Goal: Task Accomplishment & Management: Use online tool/utility

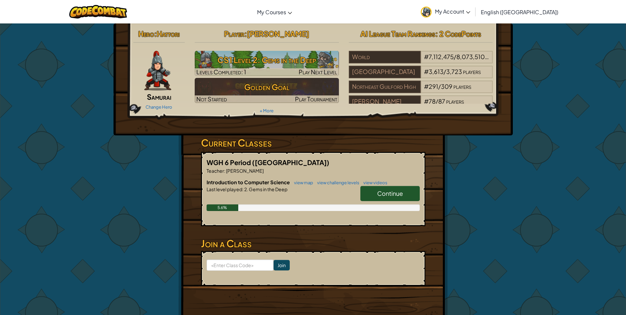
click at [383, 193] on span "Continue" at bounding box center [390, 194] width 26 height 8
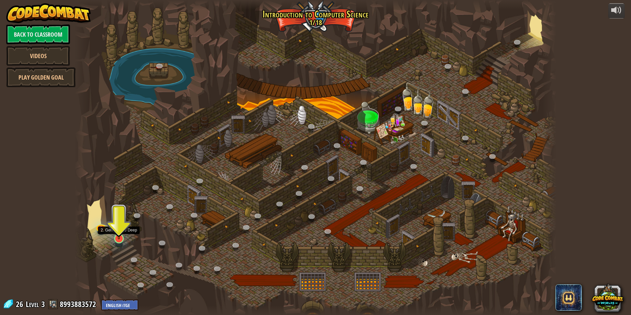
click at [121, 235] on img at bounding box center [119, 225] width 13 height 30
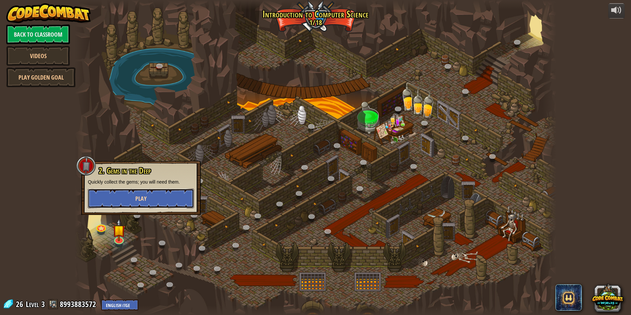
click at [144, 199] on span "Play" at bounding box center [140, 199] width 11 height 8
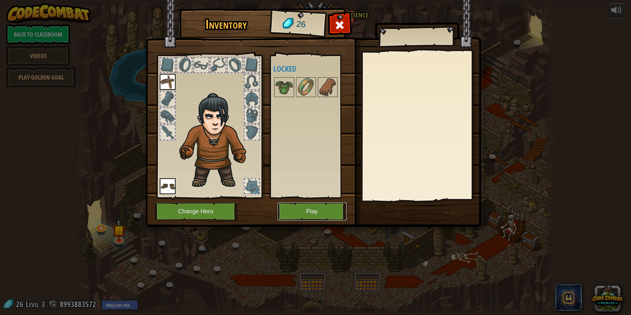
click at [307, 208] on button "Play" at bounding box center [312, 211] width 69 height 18
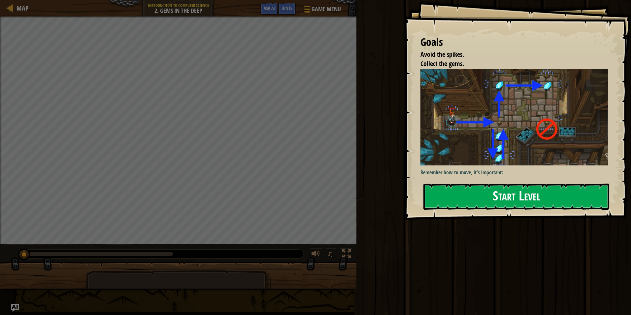
click at [470, 200] on button "Start Level" at bounding box center [517, 197] width 186 height 26
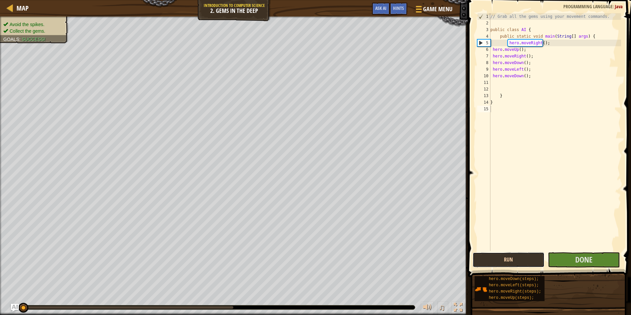
click at [506, 260] on button "Run" at bounding box center [509, 259] width 72 height 15
click at [508, 259] on button "Run" at bounding box center [509, 259] width 72 height 15
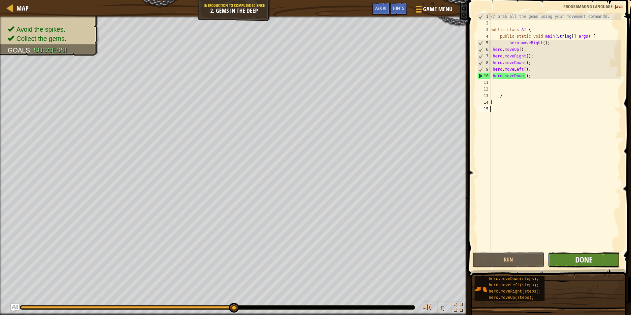
click at [585, 257] on span "Done" at bounding box center [584, 259] width 17 height 11
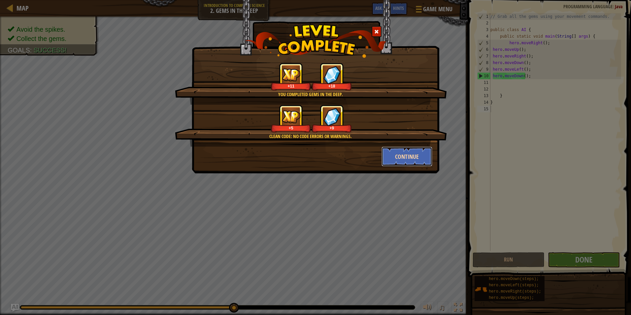
click at [408, 156] on button "Continue" at bounding box center [407, 157] width 51 height 20
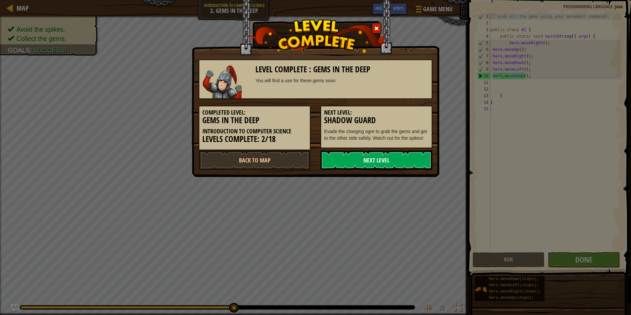
click at [368, 159] on link "Next Level" at bounding box center [377, 160] width 112 height 20
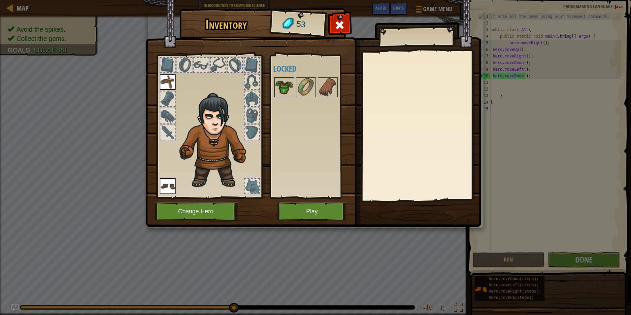
click at [282, 91] on img at bounding box center [284, 87] width 18 height 18
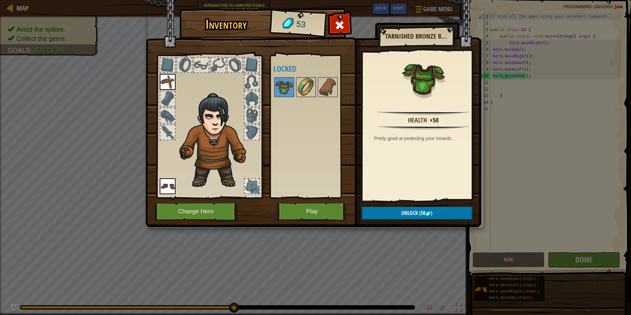
click at [304, 89] on img at bounding box center [306, 87] width 18 height 18
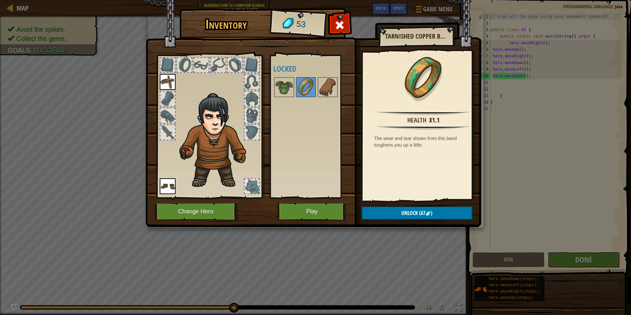
click at [317, 86] on div at bounding box center [314, 87] width 83 height 22
click at [322, 87] on img at bounding box center [328, 87] width 18 height 18
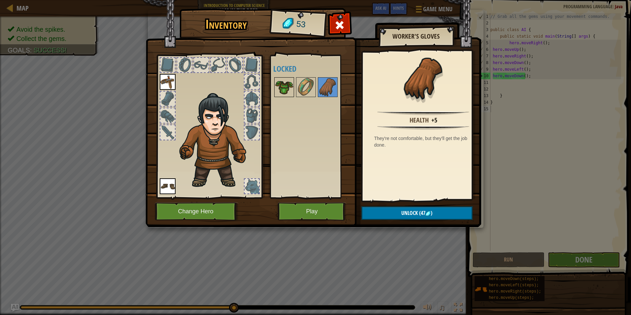
click at [286, 90] on img at bounding box center [284, 87] width 18 height 18
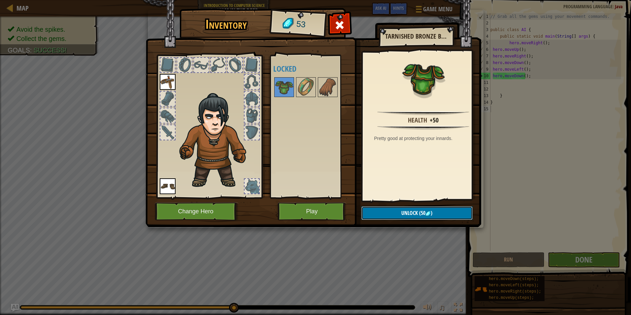
click at [433, 215] on button "Unlock (50 )" at bounding box center [417, 213] width 111 height 14
click at [433, 215] on button "Confirm" at bounding box center [417, 213] width 111 height 14
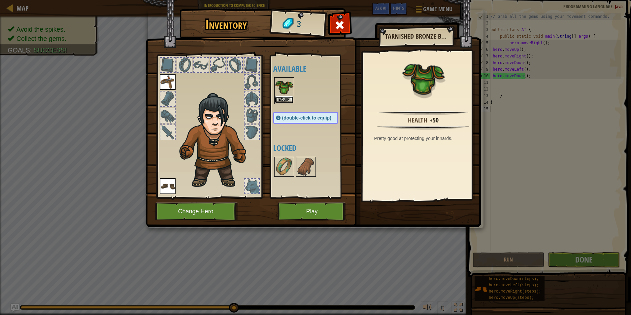
click at [290, 98] on button "Equip" at bounding box center [284, 99] width 18 height 7
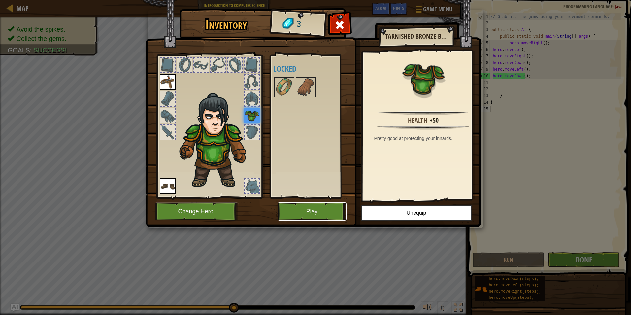
click at [296, 211] on button "Play" at bounding box center [312, 211] width 69 height 18
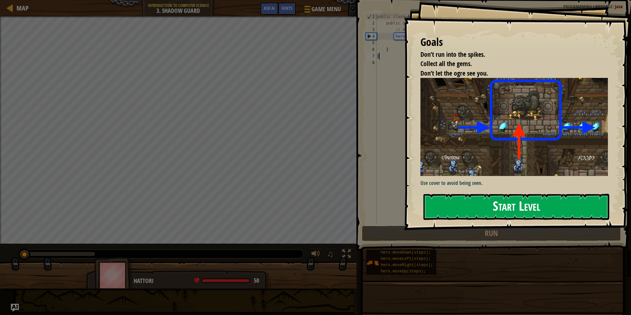
click at [481, 199] on button "Start Level" at bounding box center [517, 207] width 186 height 26
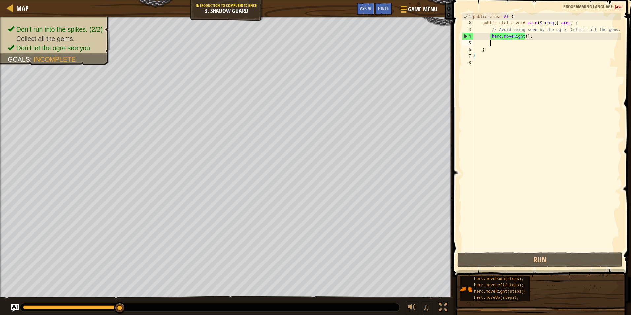
click at [504, 42] on div "public class AI { public static void main ( String [ ] args ) { // Avoid being …" at bounding box center [547, 138] width 150 height 251
type textarea "H"
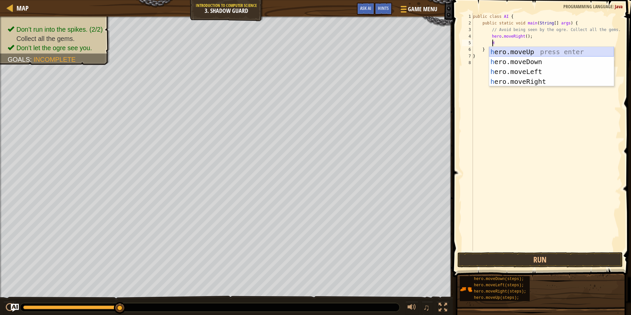
click at [514, 51] on div "h ero.moveUp press enter h ero.moveDown press enter h ero.moveLeft press enter …" at bounding box center [551, 76] width 125 height 59
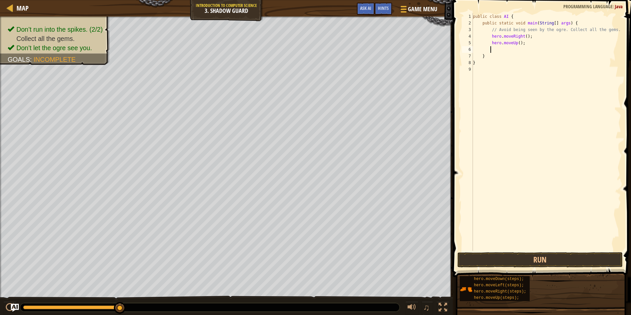
type textarea "H"
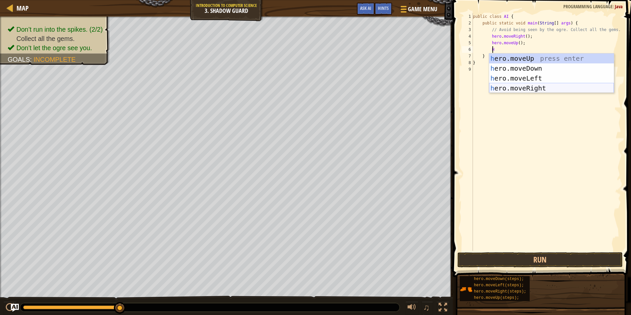
click at [516, 85] on div "h ero.moveUp press enter h ero.moveDown press enter h ero.moveLeft press enter …" at bounding box center [551, 82] width 125 height 59
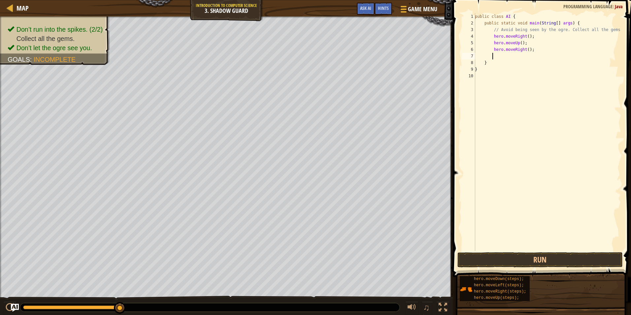
type textarea "H"
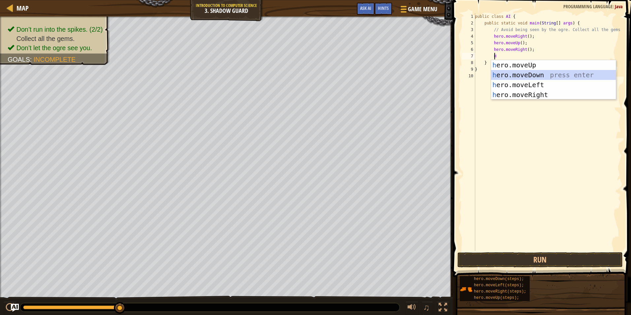
click at [519, 74] on div "h ero.moveUp press enter h ero.moveDown press enter h ero.moveLeft press enter …" at bounding box center [553, 89] width 125 height 59
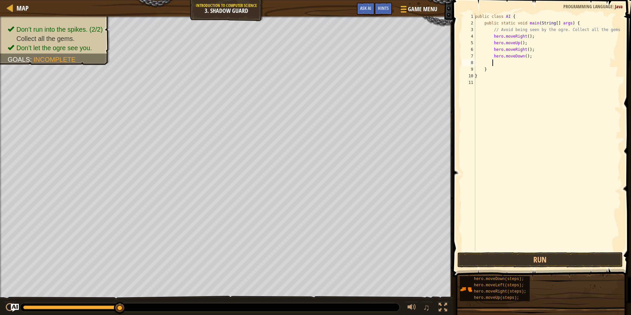
type textarea "H"
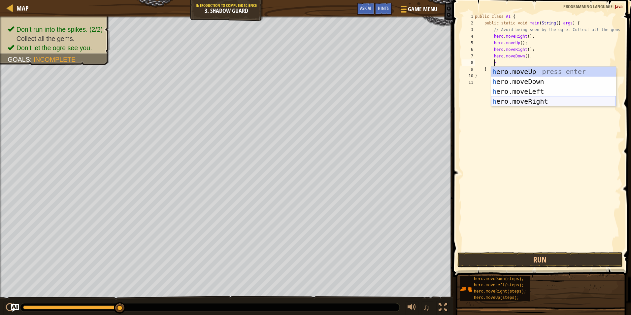
click at [524, 99] on div "h ero.moveUp press enter h ero.moveDown press enter h ero.moveLeft press enter …" at bounding box center [553, 96] width 125 height 59
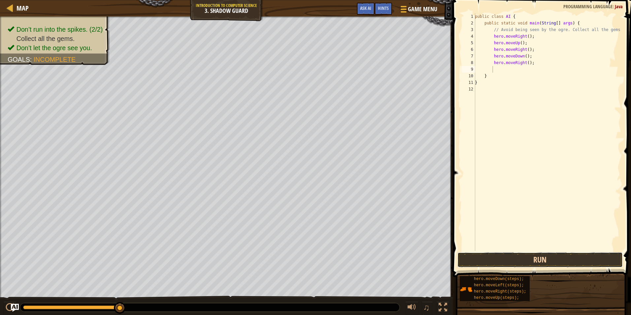
click at [590, 259] on button "Run" at bounding box center [540, 259] width 165 height 15
